Goal: Information Seeking & Learning: Learn about a topic

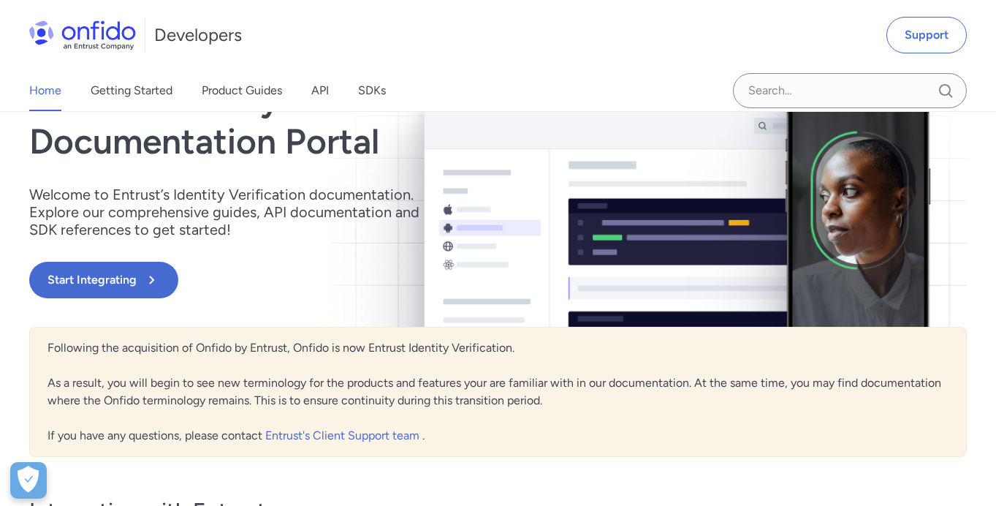
scroll to position [145, 0]
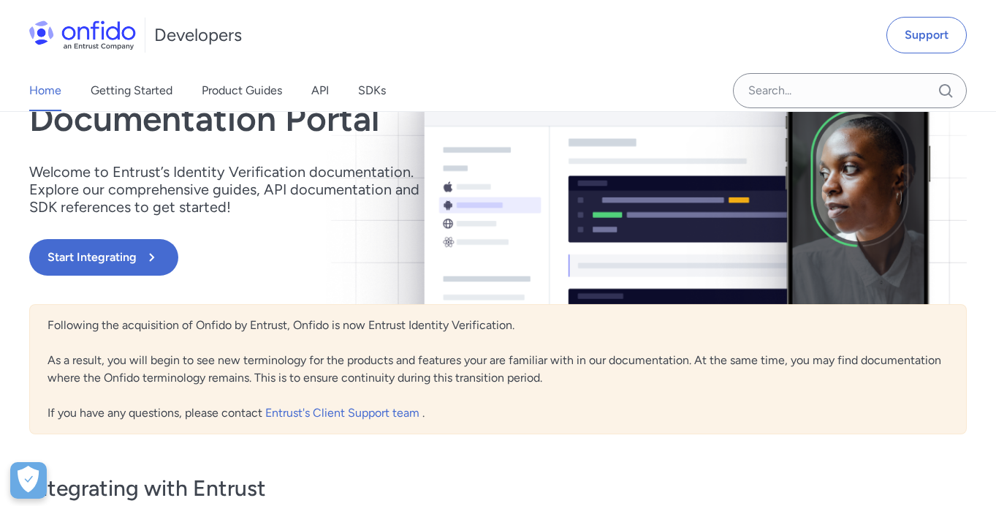
click at [585, 376] on div "Following the acquisition of Onfido by Entrust, Onfido is now Entrust Identity …" at bounding box center [498, 369] width 938 height 130
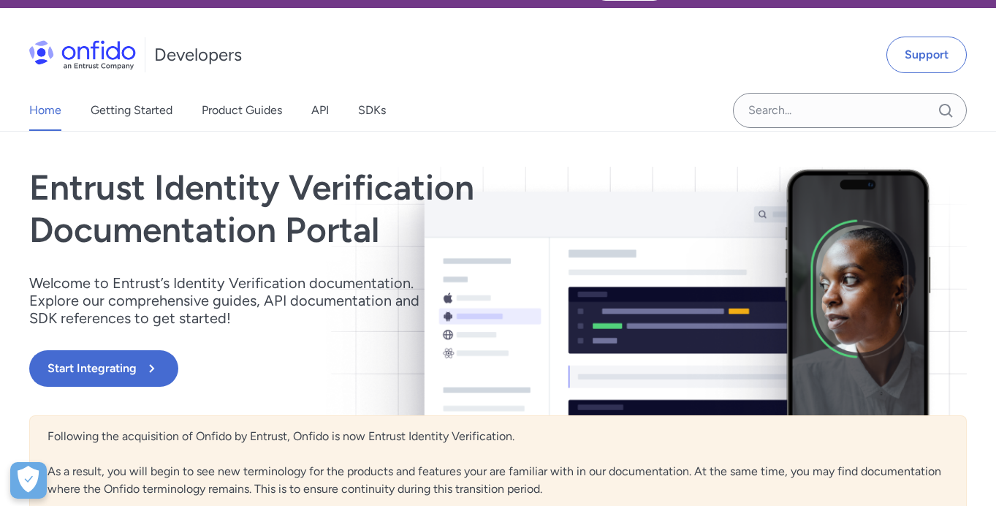
scroll to position [0, 0]
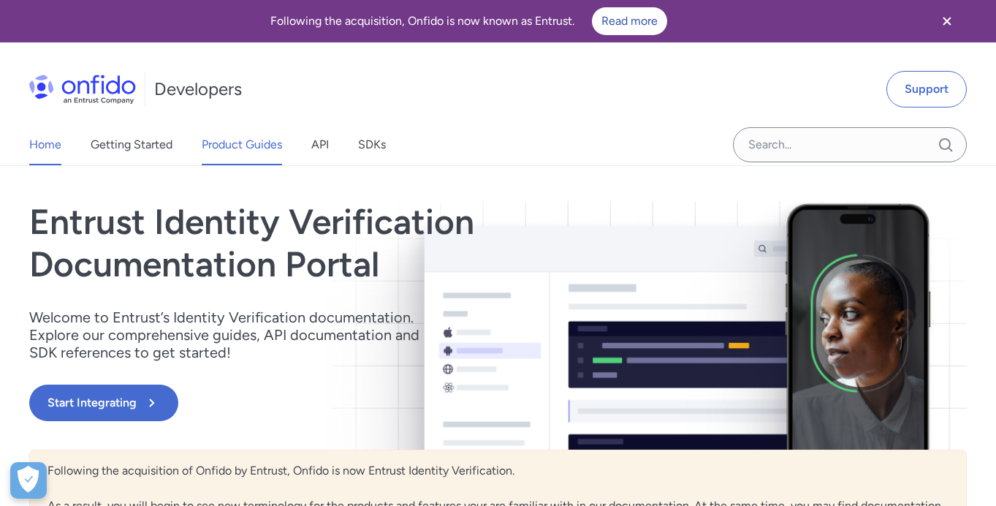
click at [238, 156] on link "Product Guides" at bounding box center [242, 144] width 80 height 41
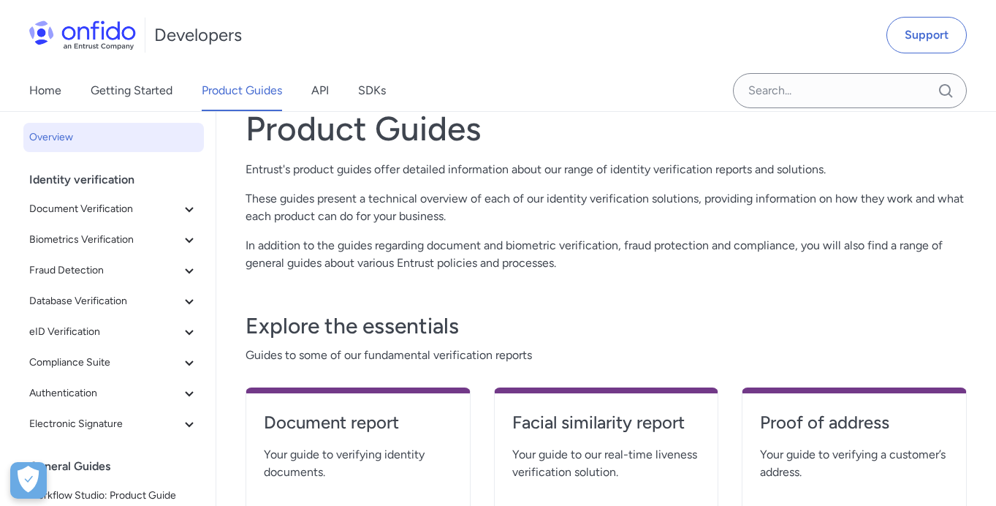
scroll to position [96, 0]
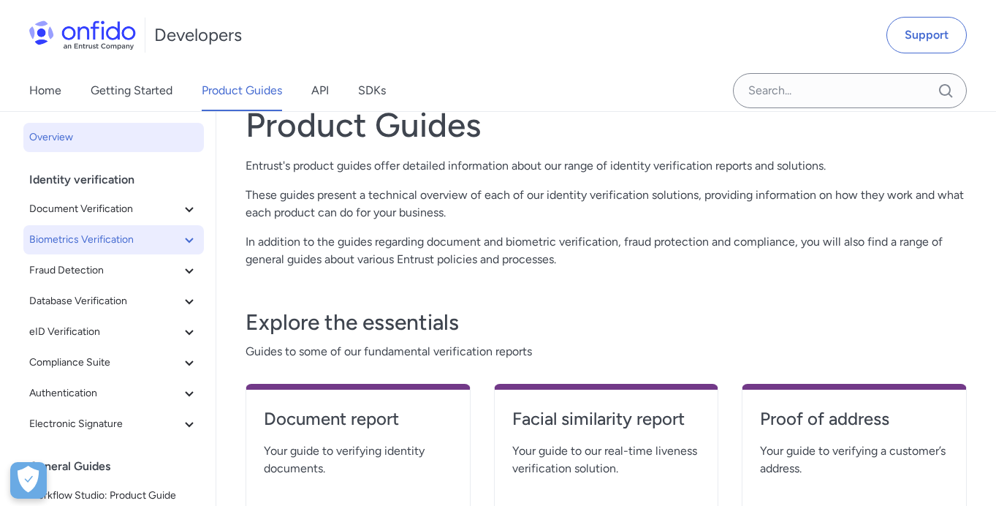
click at [167, 240] on span "Biometrics Verification" at bounding box center [104, 240] width 151 height 18
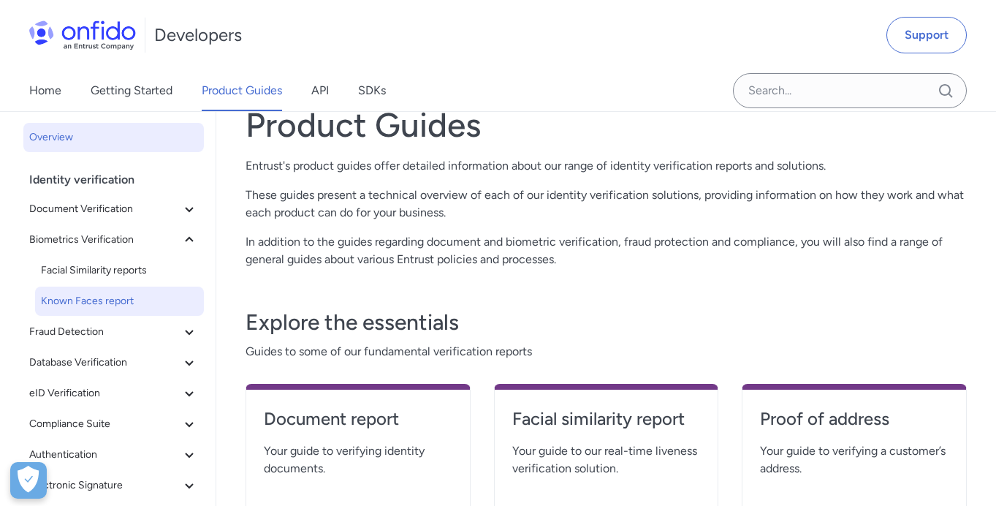
click at [122, 304] on span "Known Faces report" at bounding box center [119, 301] width 157 height 18
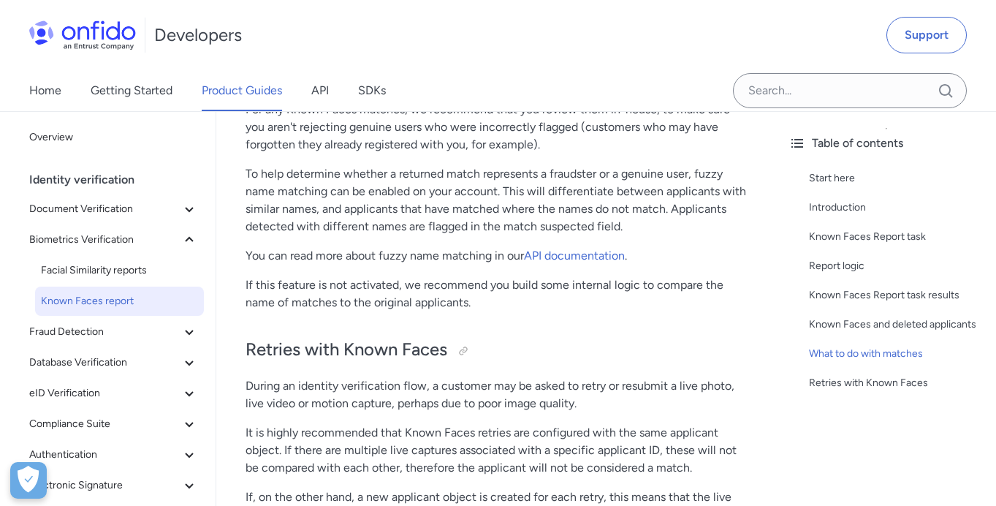
scroll to position [2582, 0]
